Goal: Information Seeking & Learning: Find specific fact

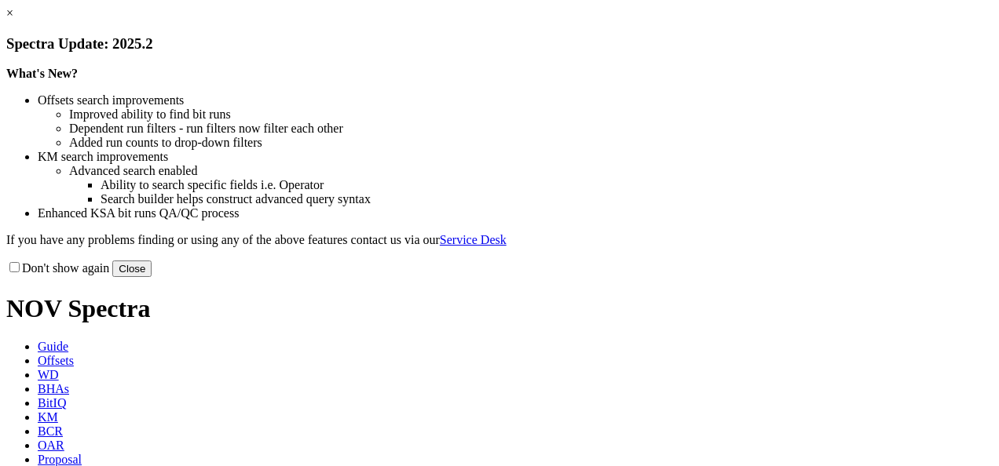
click at [13, 20] on link "×" at bounding box center [9, 12] width 7 height 13
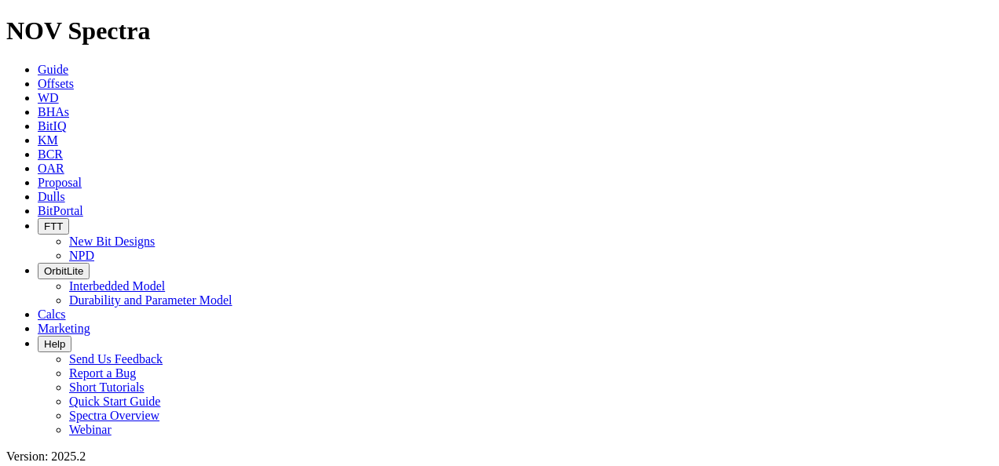
click at [58, 133] on link "KM" at bounding box center [48, 139] width 20 height 13
paste input "A314721"
type input "A314721"
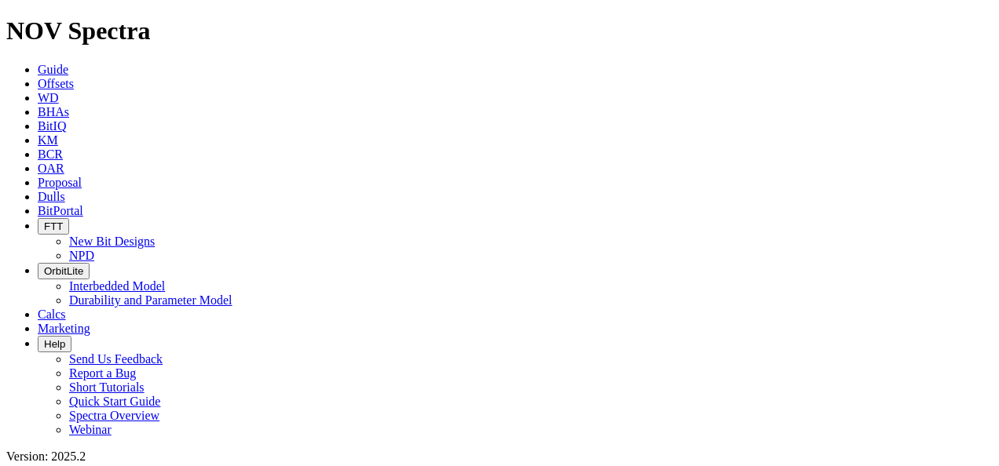
drag, startPoint x: 309, startPoint y: 251, endPoint x: 212, endPoint y: 256, distance: 96.7
copy link "[PERSON_NAME] E1G 207H"
click at [74, 77] on span "Offsets" at bounding box center [56, 83] width 36 height 13
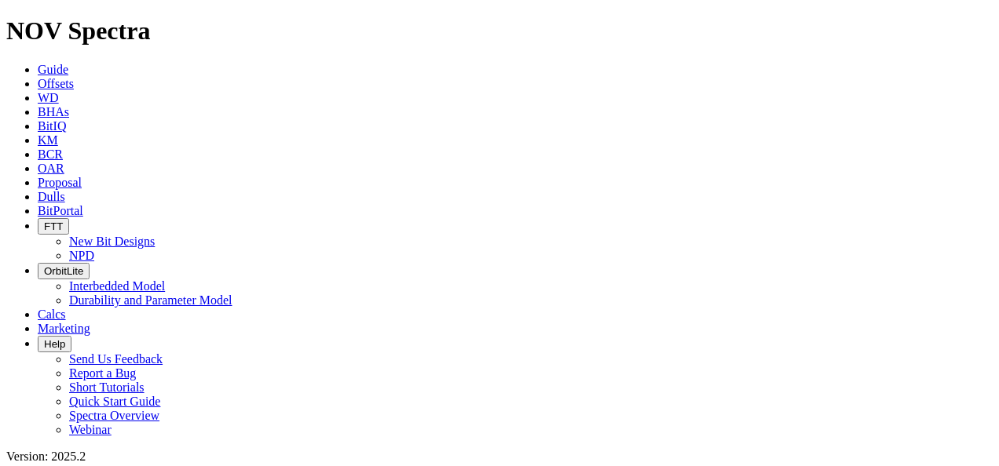
paste input "[PERSON_NAME] E1G 207H"
type input "[PERSON_NAME] E1G 207H"
radio input "true"
radio input "false"
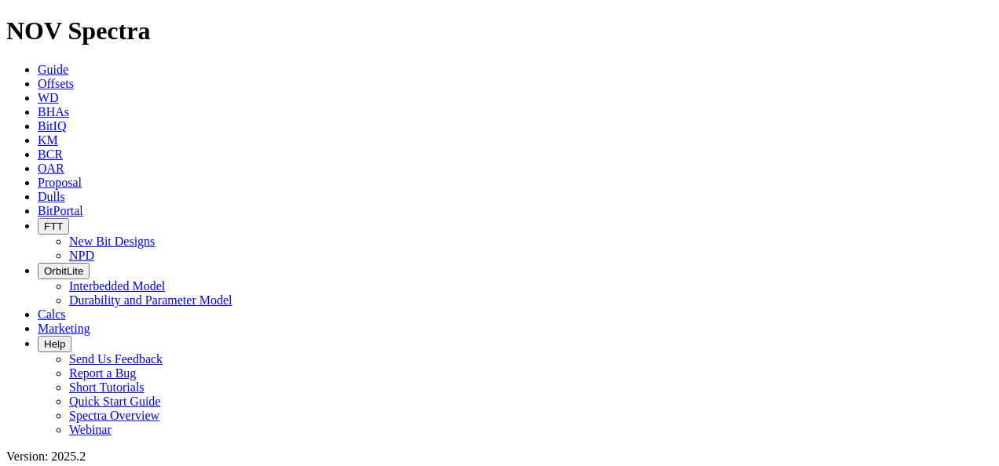
scroll to position [250, 0]
drag, startPoint x: 790, startPoint y: 179, endPoint x: 824, endPoint y: 179, distance: 34.5
radio input "false"
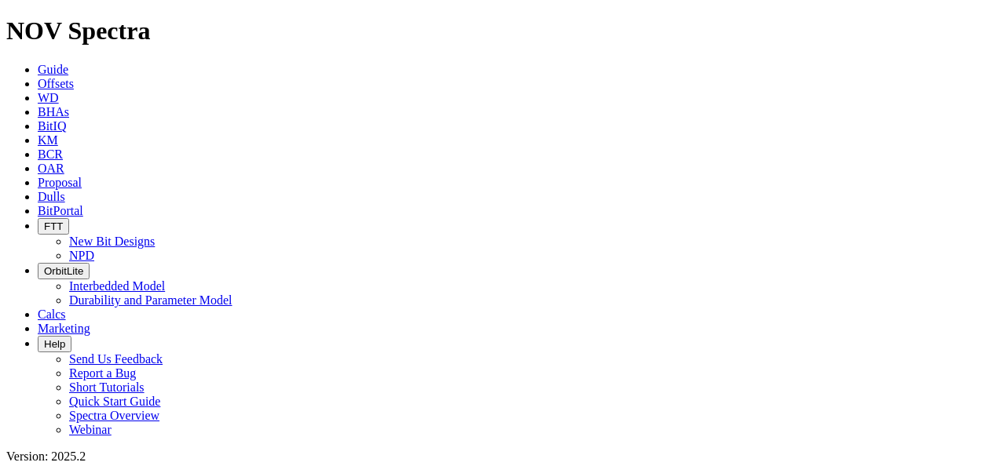
radio input "true"
radio input "false"
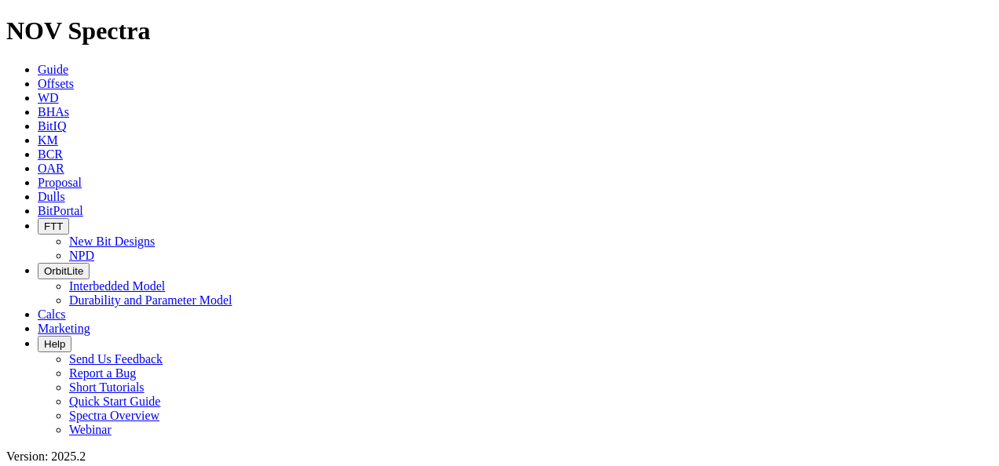
paste input "[PERSON_NAME] unit 100GH"
type input "[PERSON_NAME] unit 100GH"
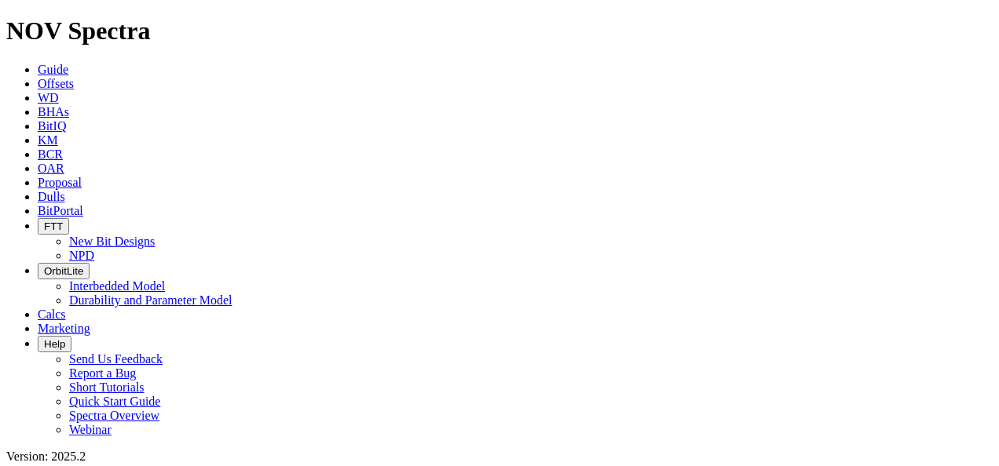
drag, startPoint x: 122, startPoint y: 67, endPoint x: 63, endPoint y: 71, distance: 59.9
type input "[PERSON_NAME]"
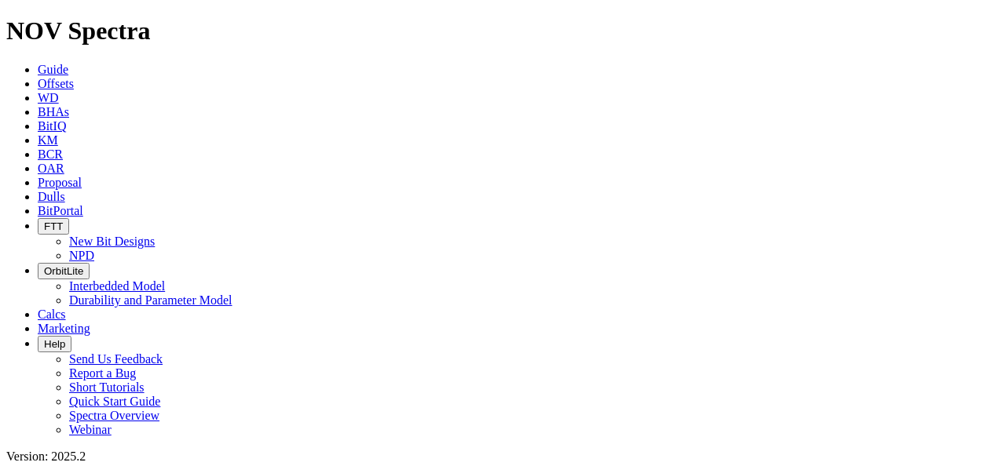
scroll to position [5025, 0]
radio input "false"
radio input "true"
click at [58, 133] on link "KM" at bounding box center [48, 139] width 20 height 13
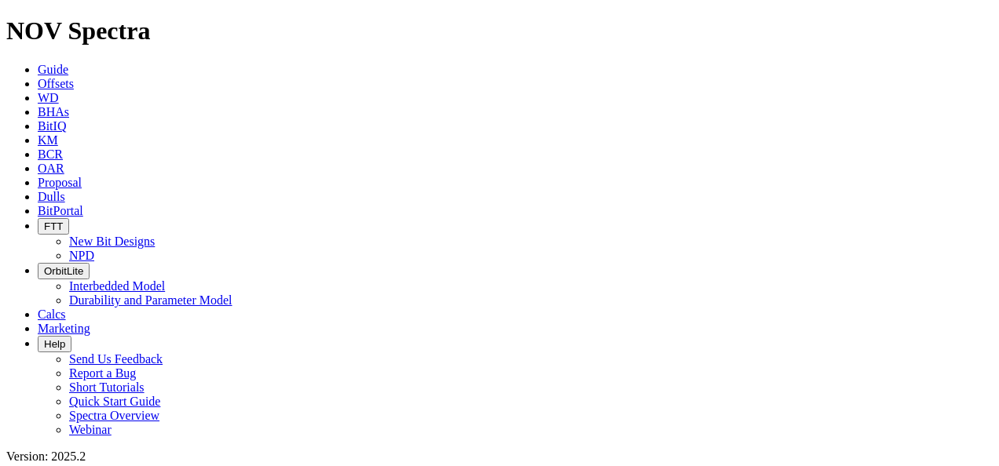
paste input "A314721"
type input "A314721"
drag, startPoint x: 229, startPoint y: 80, endPoint x: 129, endPoint y: 75, distance: 100.6
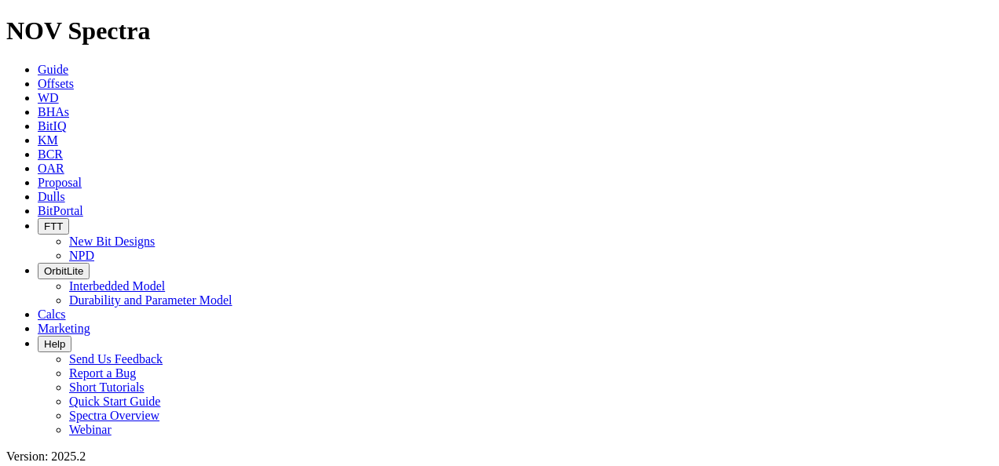
paste input "[PERSON_NAME] unit 100GH"
type input "[PERSON_NAME] unit 100GH"
